Goal: Task Accomplishment & Management: Use online tool/utility

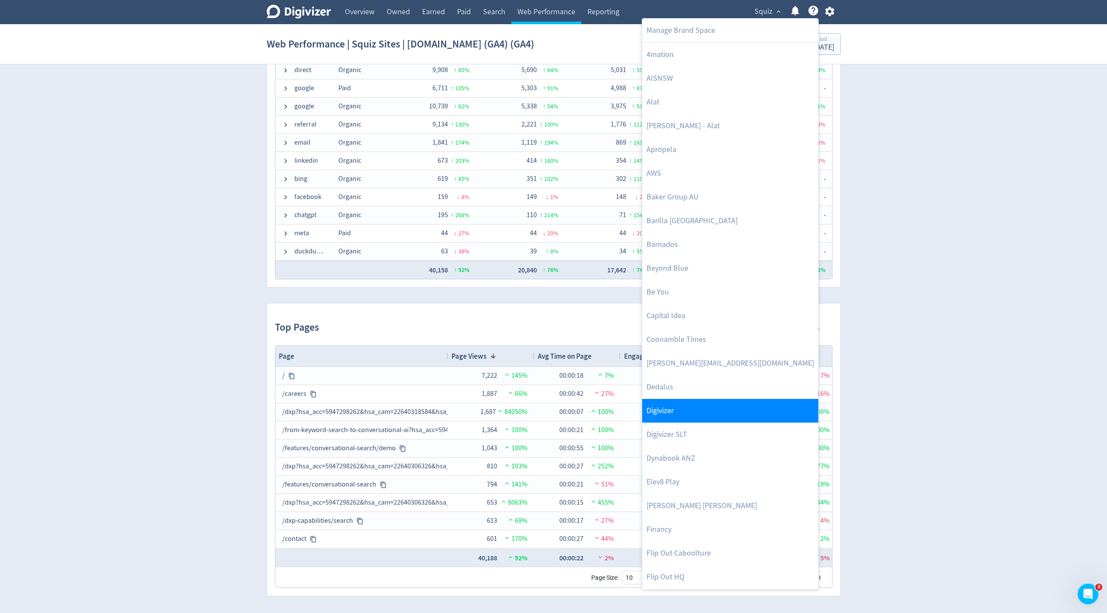
click at [654, 418] on link "Digivizer" at bounding box center [730, 411] width 176 height 24
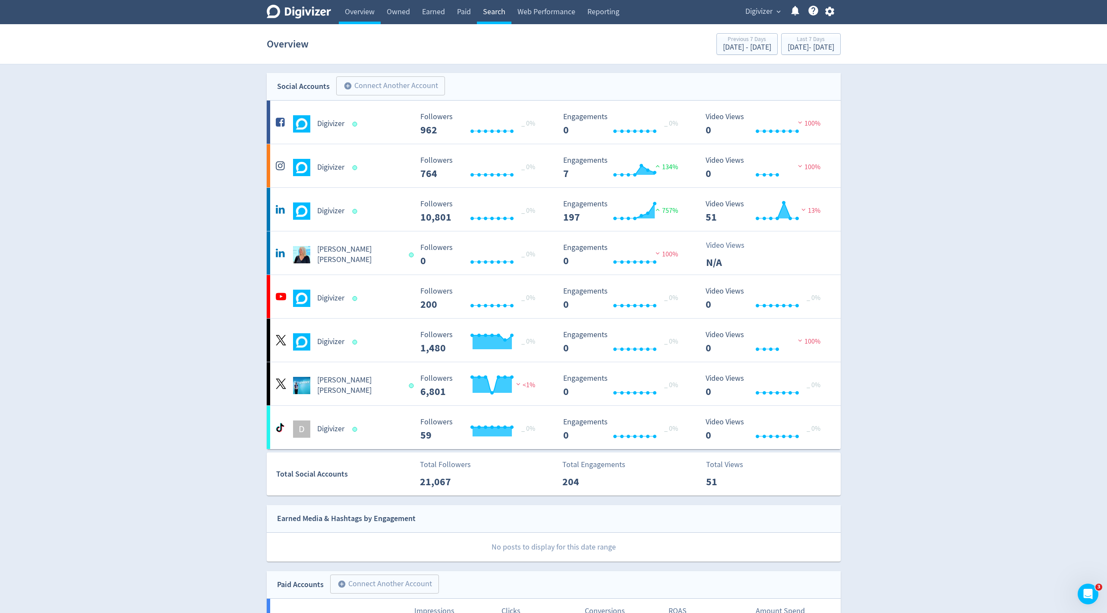
click at [492, 14] on link "Search" at bounding box center [494, 12] width 35 height 24
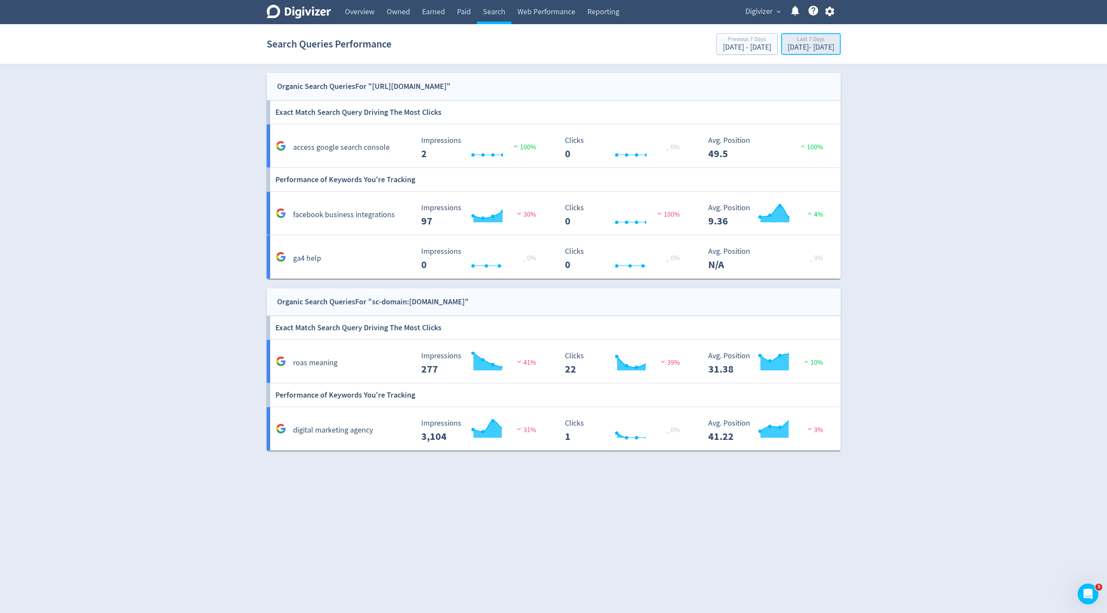
click at [788, 48] on div "[DATE] - [DATE]" at bounding box center [810, 48] width 47 height 8
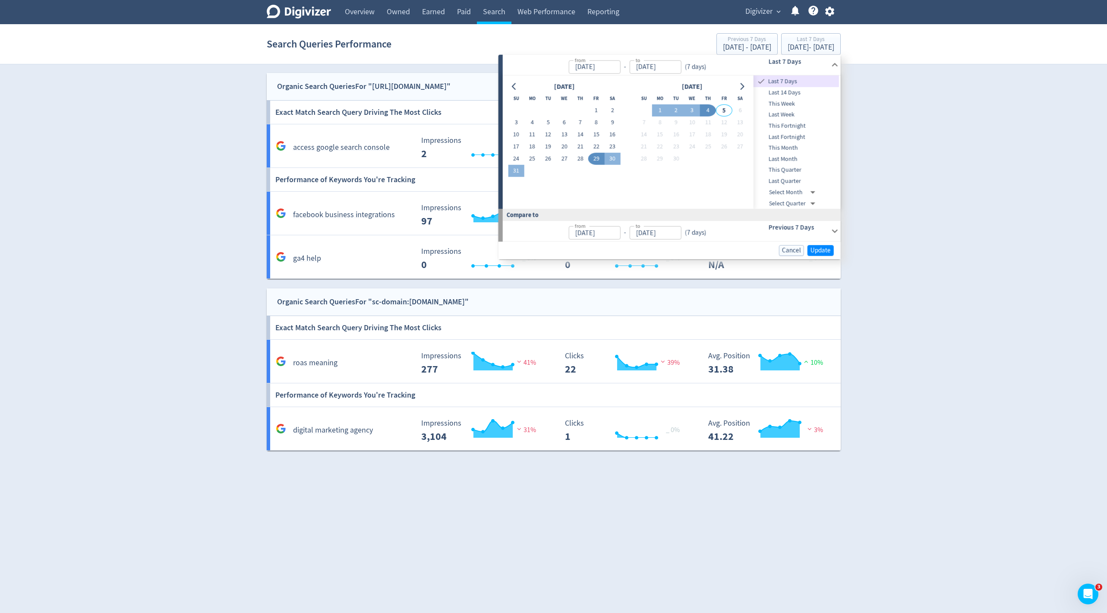
click at [525, 90] on div "[DATE]" at bounding box center [564, 87] width 112 height 12
click at [509, 89] on button "Go to previous month" at bounding box center [514, 86] width 13 height 12
click at [551, 108] on button "1" at bounding box center [548, 110] width 16 height 12
type input "[DATE]"
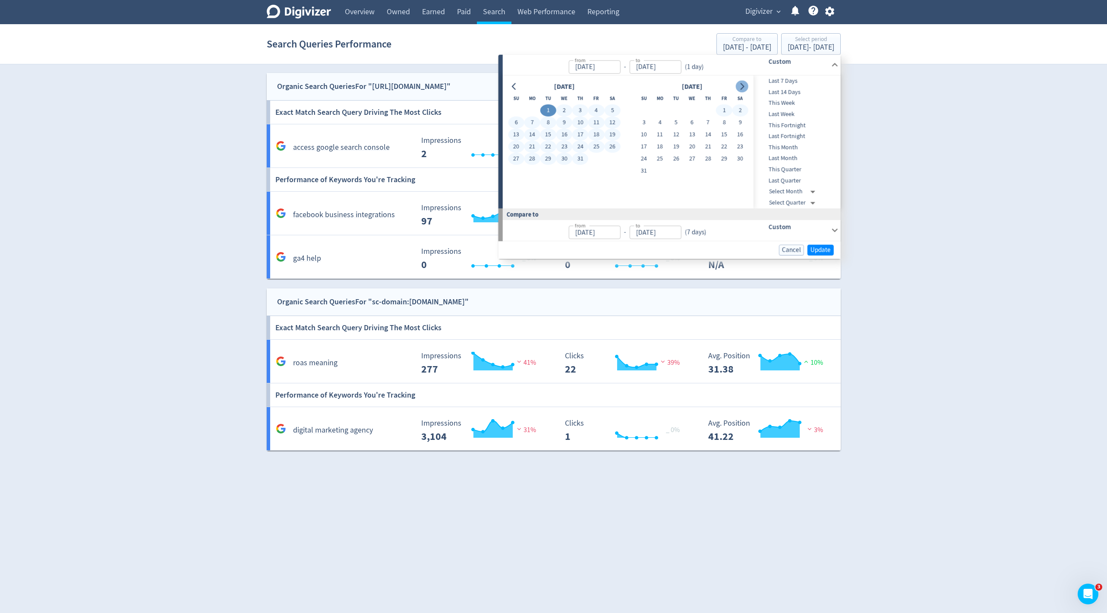
click at [742, 87] on icon "Go to next month" at bounding box center [741, 86] width 7 height 7
click at [705, 113] on button "4" at bounding box center [708, 110] width 16 height 12
type input "[DATE]"
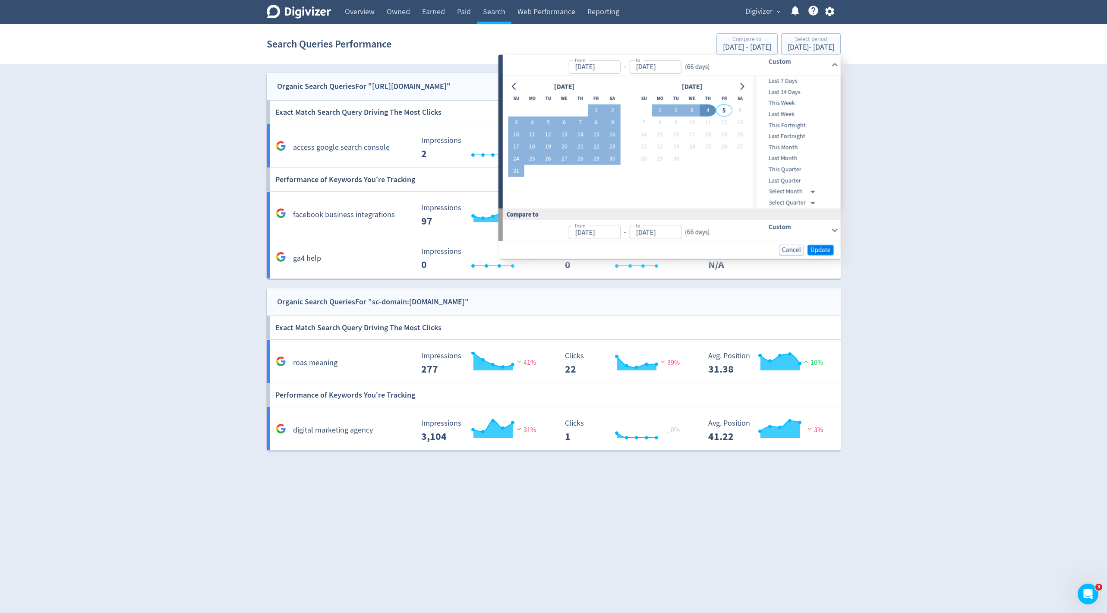
click at [809, 254] on button "Update" at bounding box center [820, 249] width 26 height 11
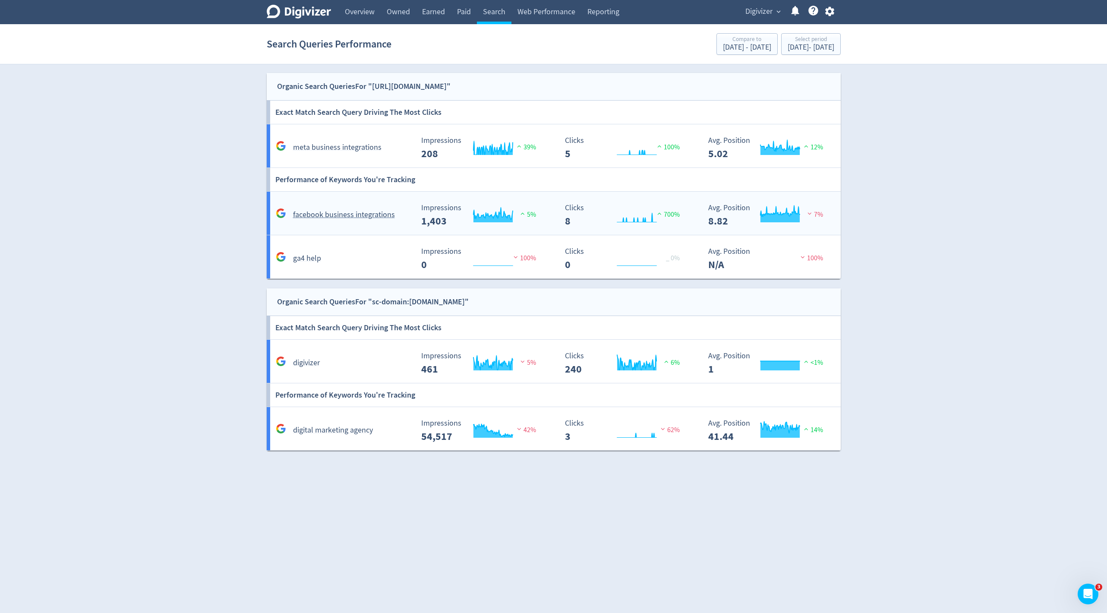
click at [538, 206] on rect "\a Impressions\a 1,403\a" at bounding box center [481, 215] width 129 height 23
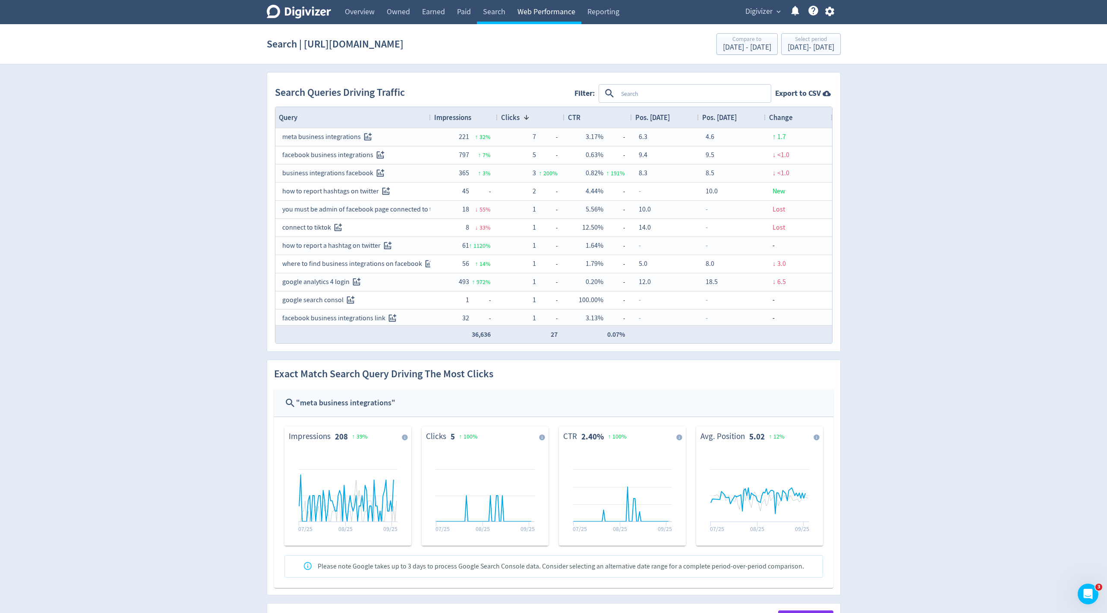
click at [534, 13] on link "Web Performance" at bounding box center [546, 12] width 70 height 24
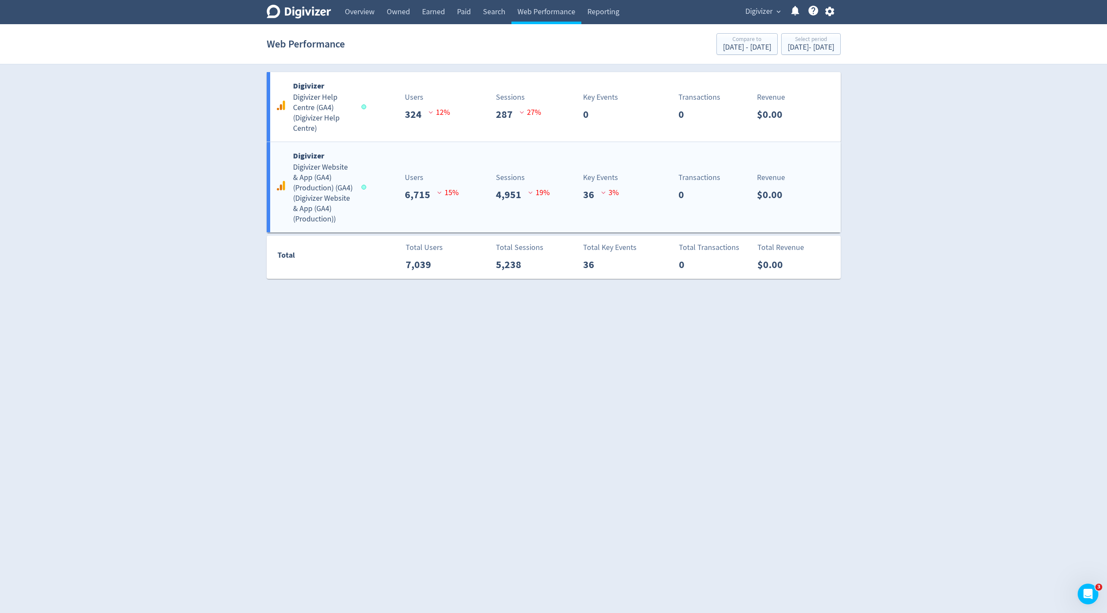
click at [511, 173] on p "Sessions" at bounding box center [523, 178] width 54 height 12
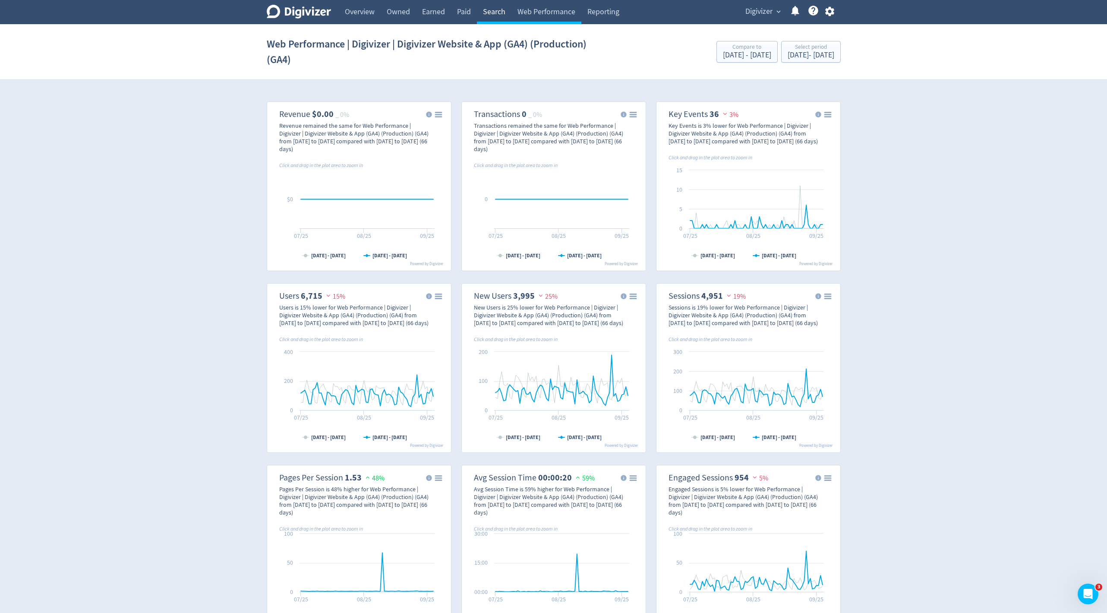
click at [494, 13] on link "Search" at bounding box center [494, 12] width 35 height 24
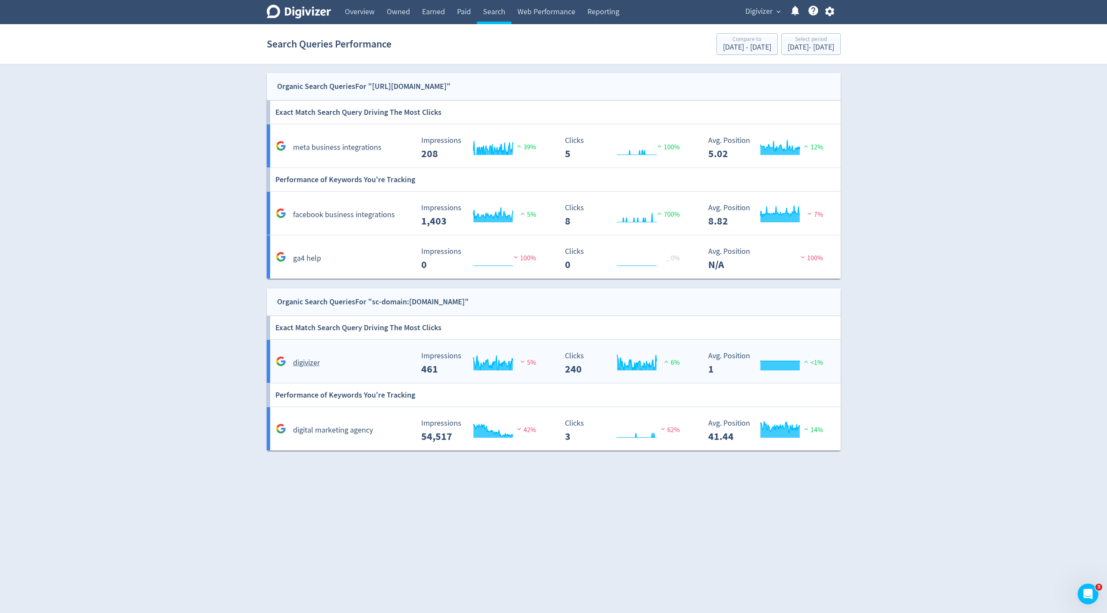
click at [413, 377] on div "digivizer Created with Highcharts 10.3.3 Impressions 461 5% Created with Highch…" at bounding box center [555, 361] width 577 height 43
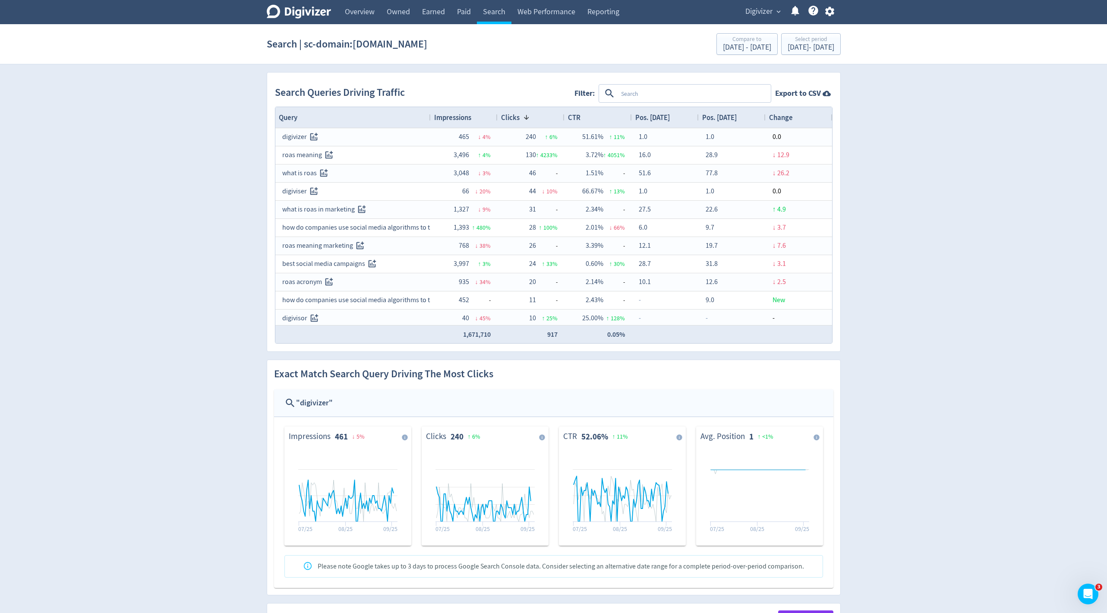
click at [466, 113] on span "Impressions" at bounding box center [452, 117] width 37 height 9
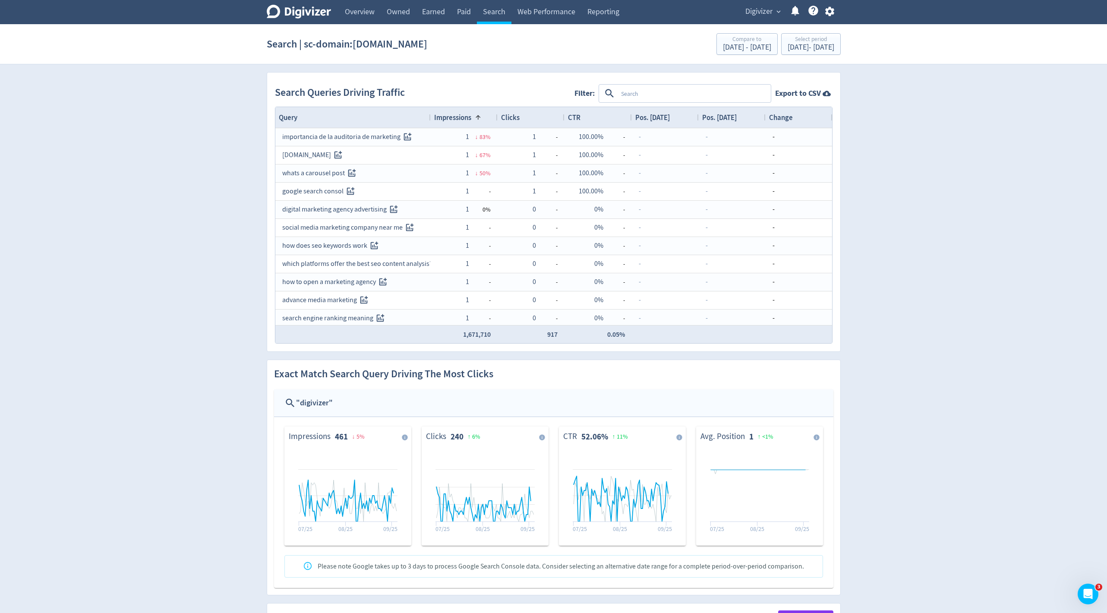
click at [466, 113] on span "Impressions" at bounding box center [452, 117] width 37 height 9
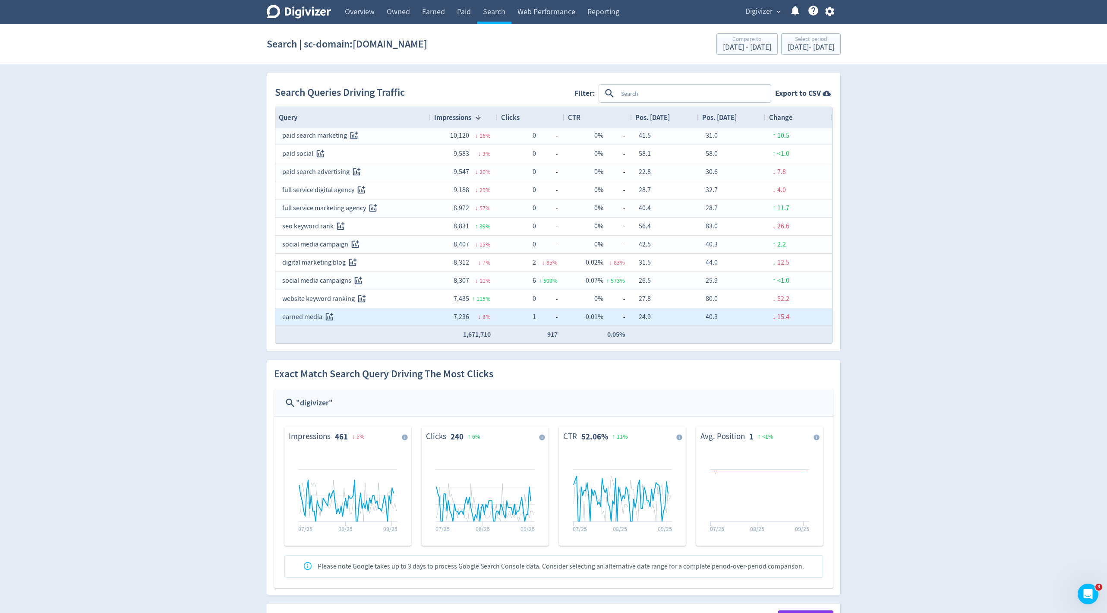
scroll to position [78, 0]
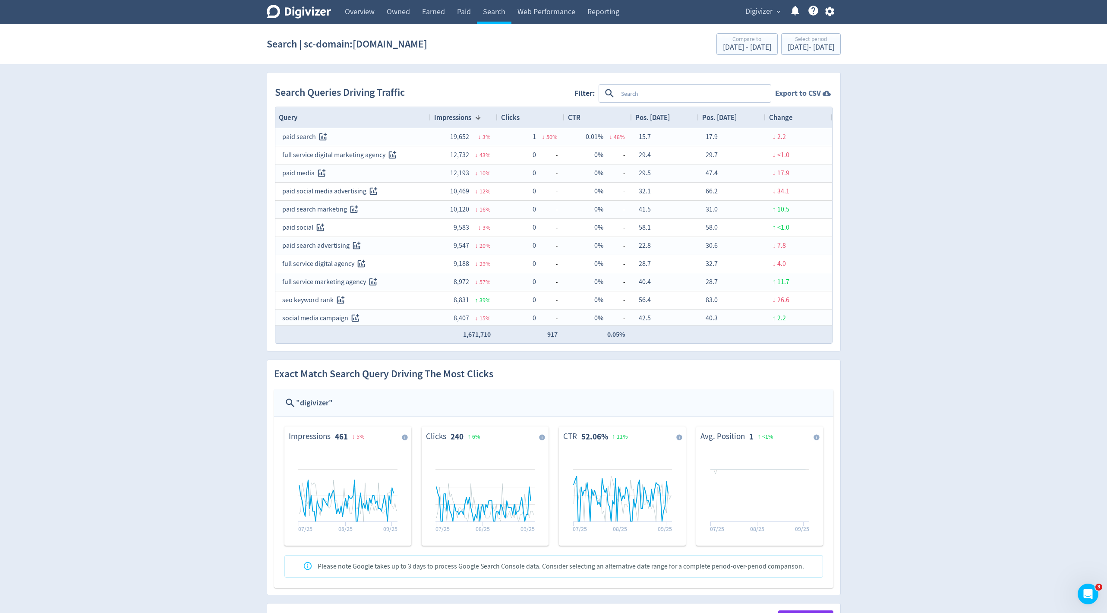
click at [783, 94] on strong "Export to CSV" at bounding box center [798, 93] width 46 height 11
